Goal: Information Seeking & Learning: Learn about a topic

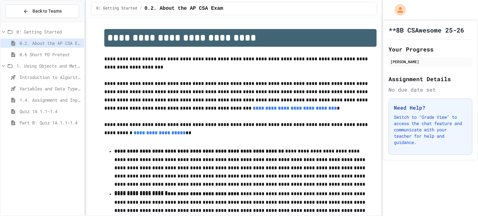
click at [48, 114] on span "Quiz 1A 1.1-1.4" at bounding box center [51, 111] width 62 height 7
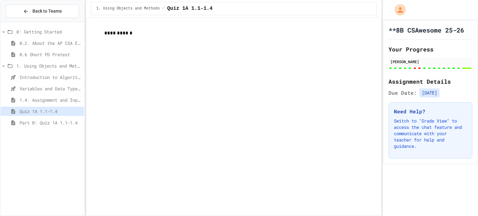
click at [468, 67] on div at bounding box center [466, 67] width 9 height 1
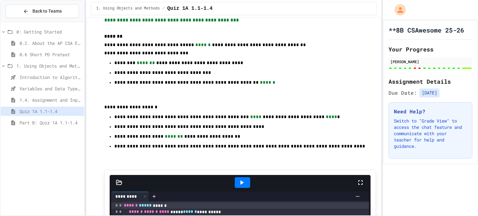
scroll to position [4733, 0]
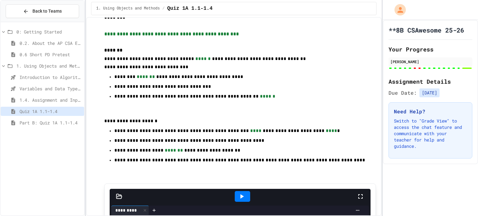
click at [63, 51] on span "0.6 Short PD Pretest" at bounding box center [51, 54] width 62 height 7
